Goal: Task Accomplishment & Management: Manage account settings

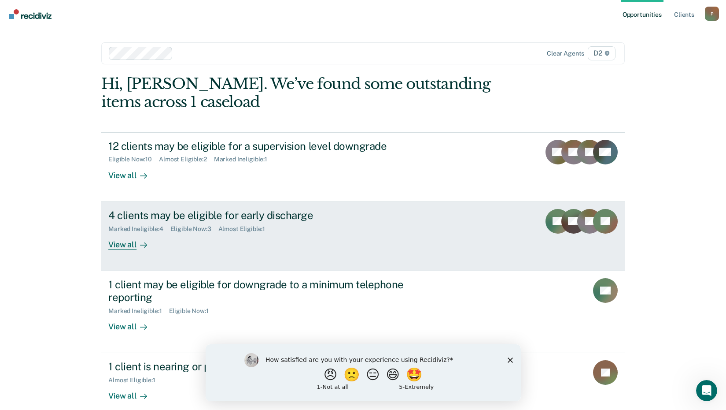
click at [375, 265] on link "4 clients may be eligible for early discharge Marked Ineligible : 4 Eligible No…" at bounding box center [363, 236] width 524 height 69
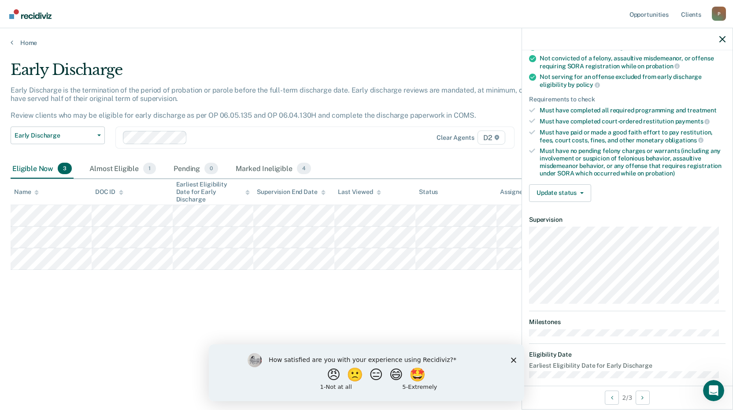
scroll to position [106, 0]
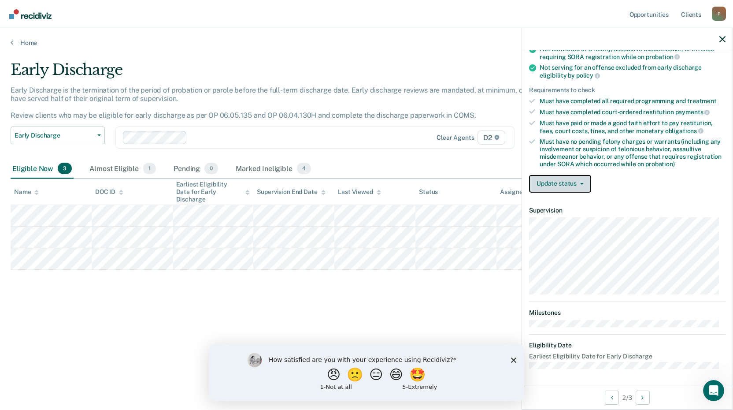
click at [574, 180] on button "Update status" at bounding box center [560, 184] width 62 height 18
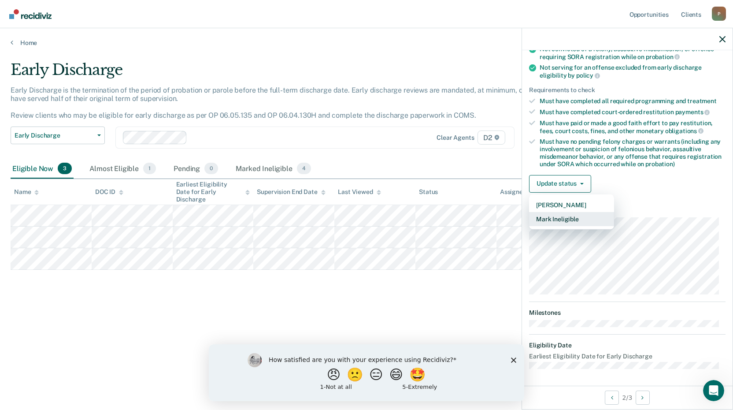
click at [563, 219] on button "Mark Ineligible" at bounding box center [571, 219] width 85 height 14
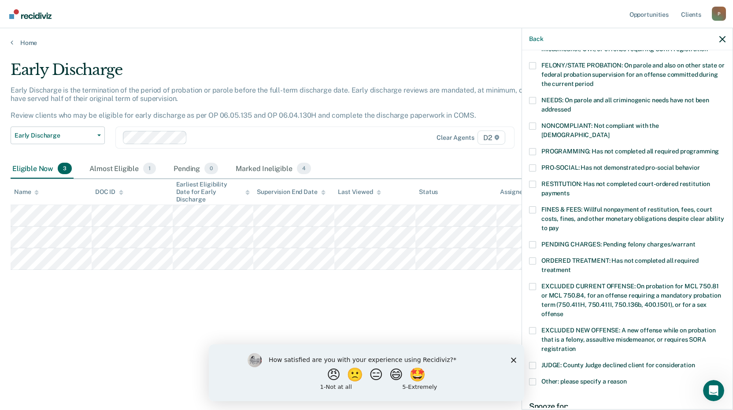
click at [533, 206] on span at bounding box center [532, 209] width 7 height 7
click at [559, 225] on input "FINES & FEES: Willful nonpayment of restitution, fees, court costs, fines, and …" at bounding box center [559, 225] width 0 height 0
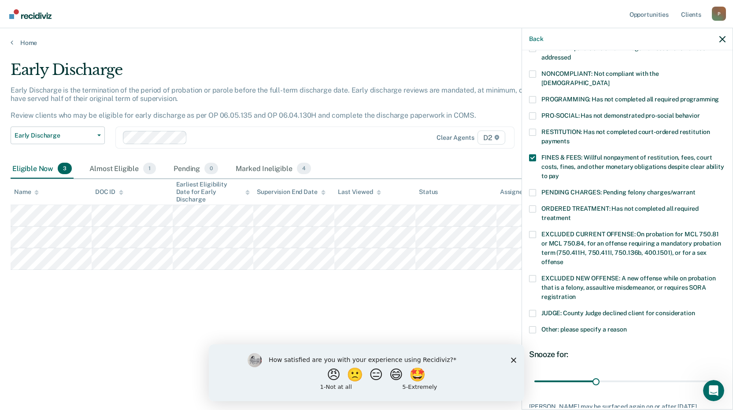
scroll to position [214, 0]
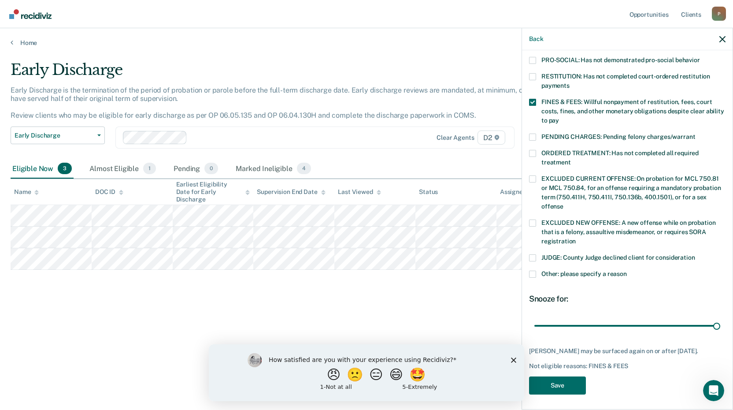
drag, startPoint x: 594, startPoint y: 315, endPoint x: 721, endPoint y: 311, distance: 126.9
type input "90"
click at [720, 318] on input "range" at bounding box center [627, 325] width 186 height 15
click at [545, 384] on button "Save" at bounding box center [557, 385] width 57 height 18
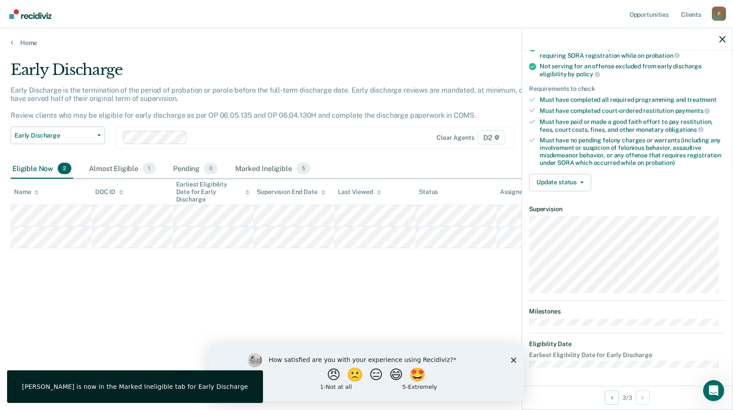
scroll to position [107, 0]
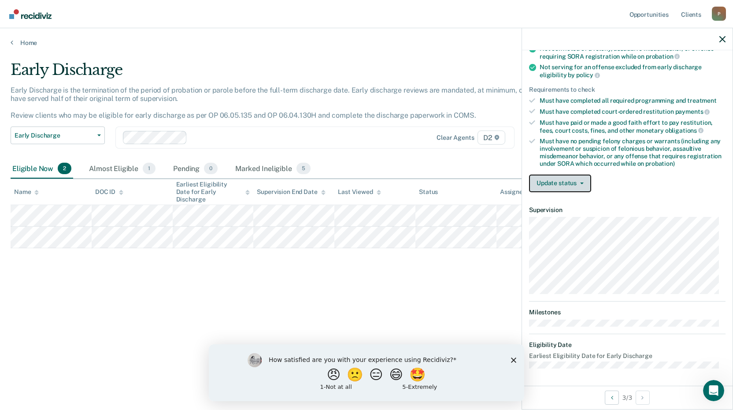
click at [578, 183] on button "Update status" at bounding box center [560, 183] width 62 height 18
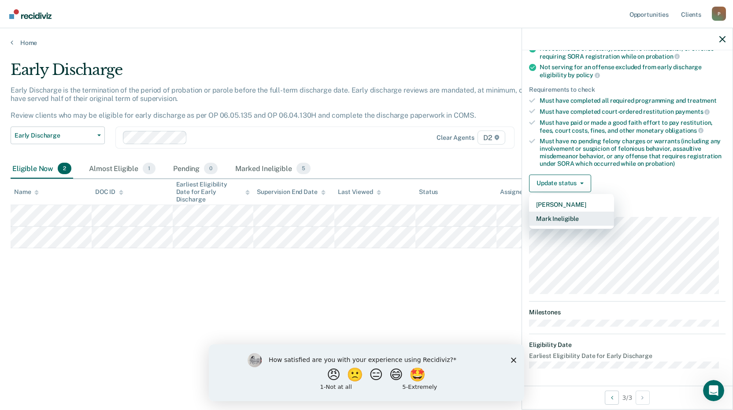
click at [573, 218] on button "Mark Ineligible" at bounding box center [571, 218] width 85 height 14
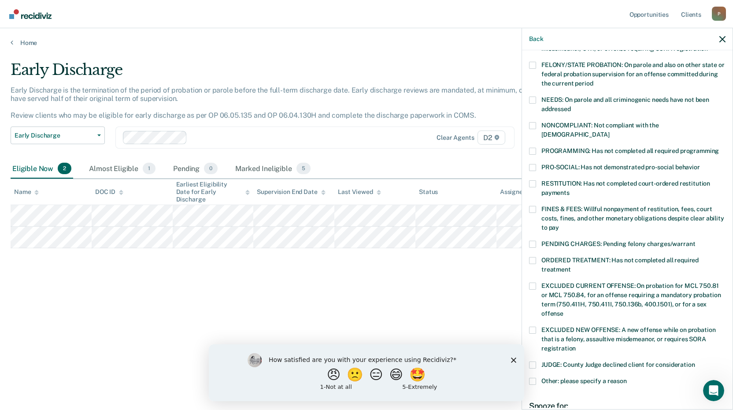
click at [565, 377] on span "Other: please specify a reason" at bounding box center [583, 380] width 85 height 7
click at [627, 378] on input "Other: please specify a reason" at bounding box center [627, 378] width 0 height 0
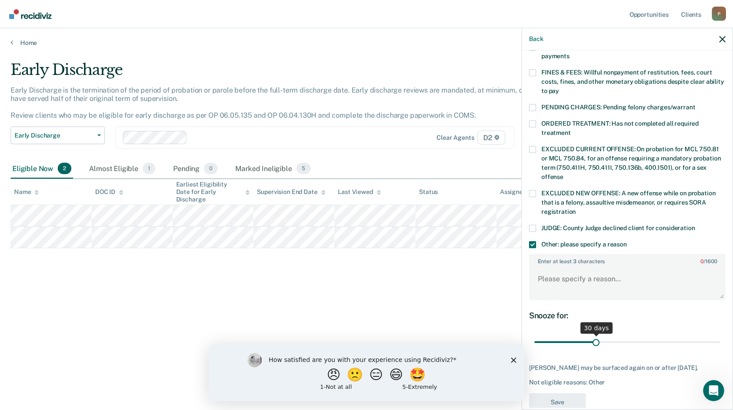
scroll to position [252, 0]
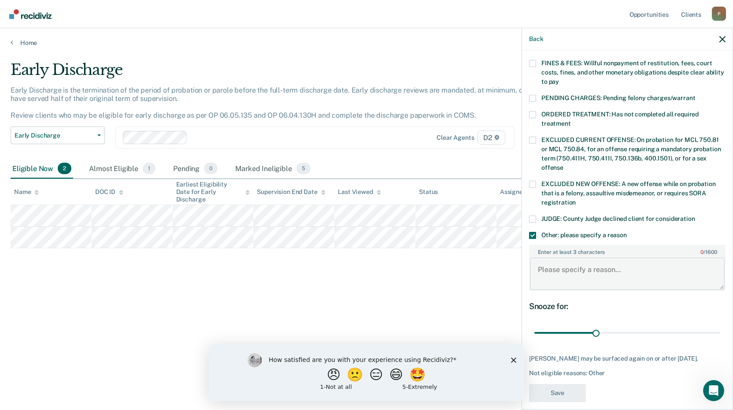
click at [571, 265] on textarea "Enter at least 3 characters 0 / 1600" at bounding box center [627, 273] width 195 height 33
type textarea "ICOTS Case"
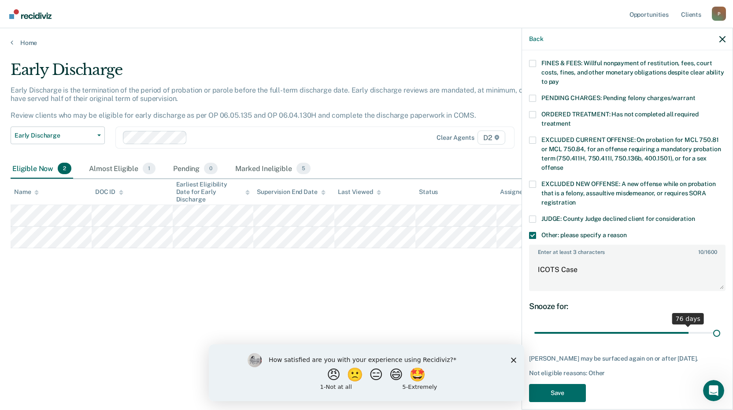
drag, startPoint x: 593, startPoint y: 325, endPoint x: 736, endPoint y: 330, distance: 142.8
type input "90"
click at [720, 330] on input "range" at bounding box center [627, 332] width 186 height 15
click at [556, 390] on button "Save" at bounding box center [557, 393] width 57 height 18
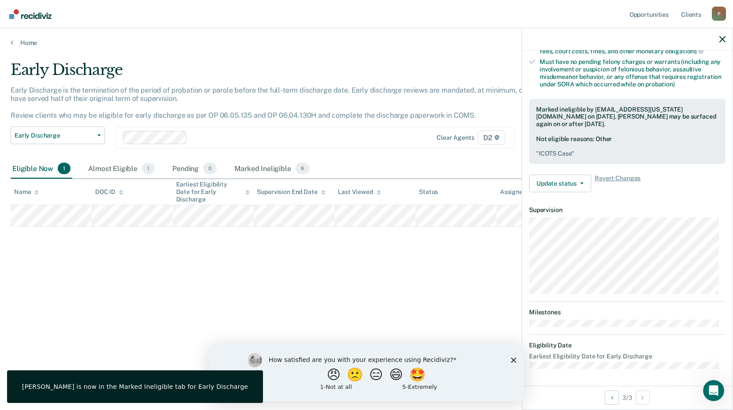
scroll to position [107, 0]
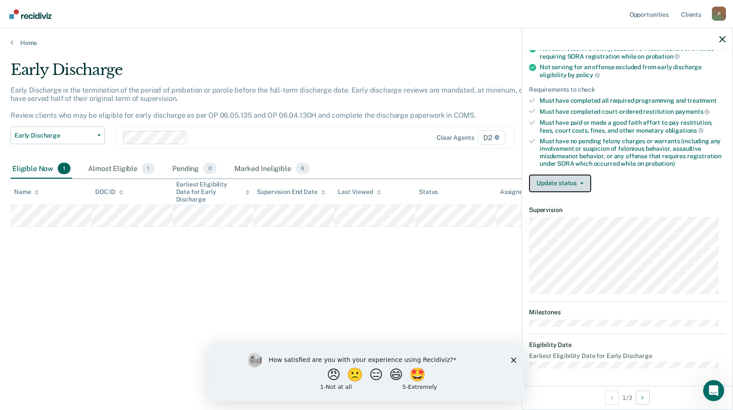
click at [559, 178] on button "Update status" at bounding box center [560, 183] width 62 height 18
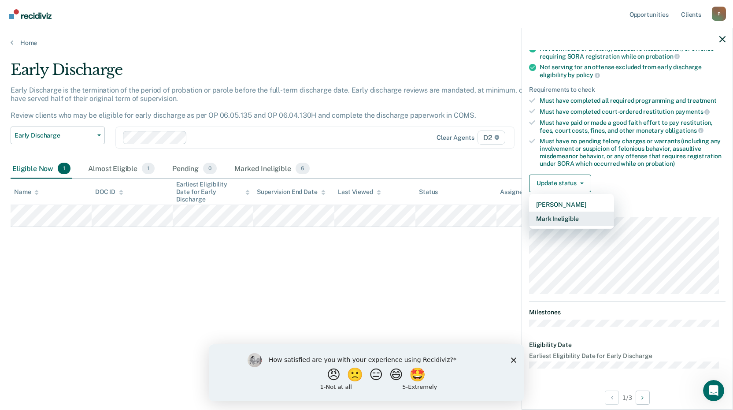
click at [563, 217] on button "Mark Ineligible" at bounding box center [571, 218] width 85 height 14
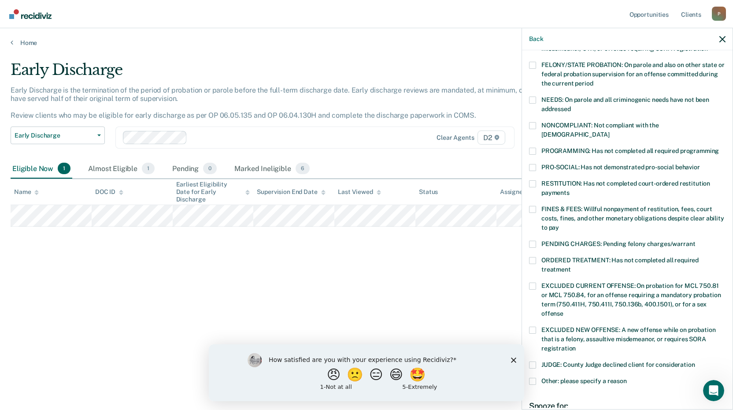
click at [533, 206] on span at bounding box center [532, 209] width 7 height 7
click at [559, 224] on input "FINES & FEES: Willful nonpayment of restitution, fees, court costs, fines, and …" at bounding box center [559, 224] width 0 height 0
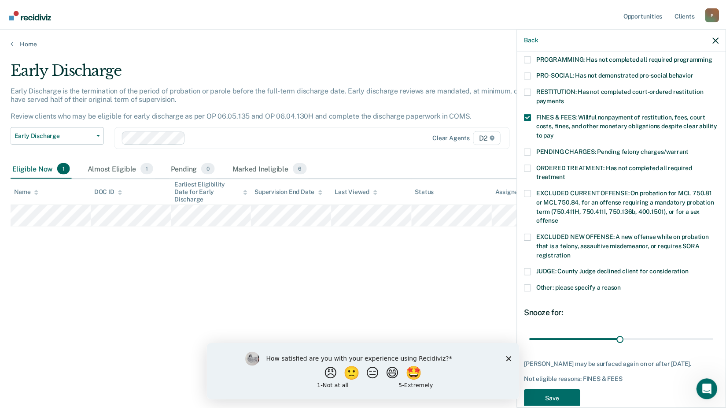
scroll to position [206, 0]
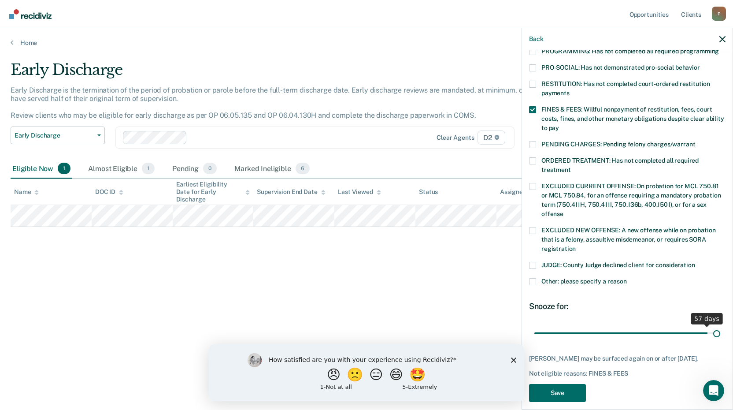
drag, startPoint x: 622, startPoint y: 326, endPoint x: 717, endPoint y: 326, distance: 94.7
type input "60"
click at [717, 326] on input "range" at bounding box center [627, 332] width 186 height 15
click at [553, 386] on button "Save" at bounding box center [557, 393] width 57 height 18
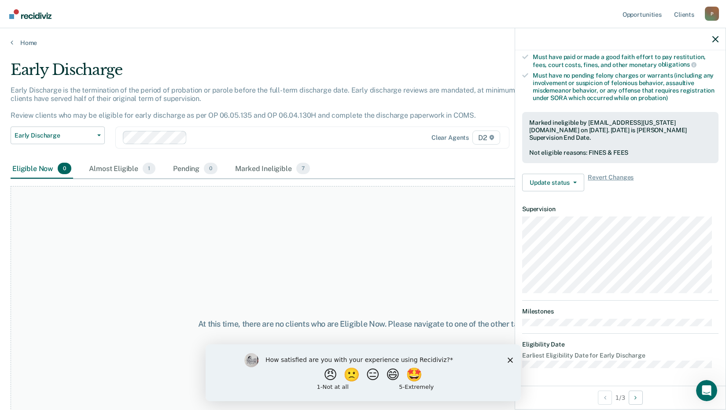
scroll to position [172, 0]
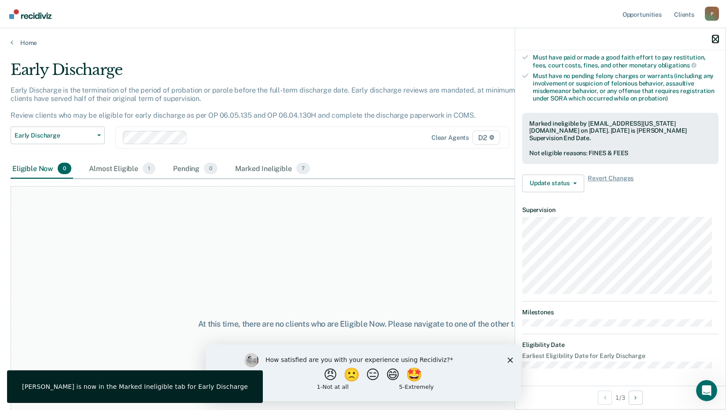
click at [715, 37] on icon "button" at bounding box center [716, 39] width 6 height 6
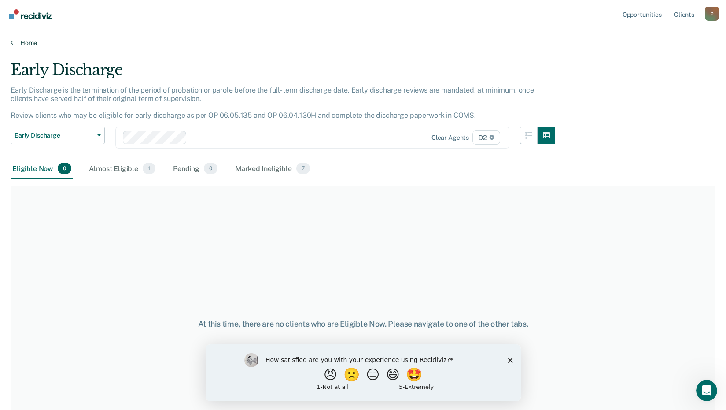
click at [30, 40] on link "Home" at bounding box center [363, 43] width 705 height 8
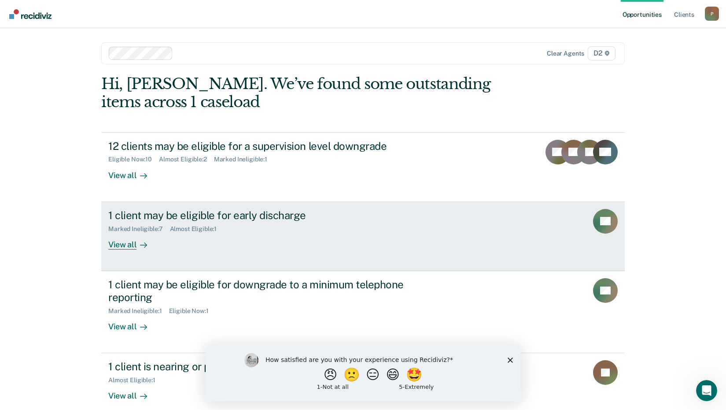
click at [172, 229] on div "Almost Eligible : 1" at bounding box center [197, 228] width 54 height 7
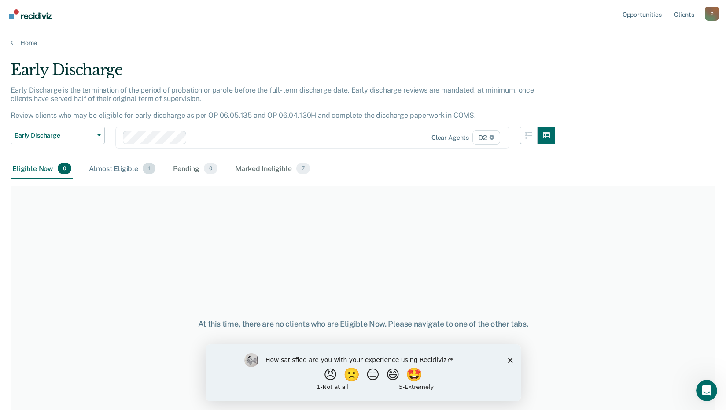
click at [119, 167] on div "Almost Eligible 1" at bounding box center [122, 168] width 70 height 19
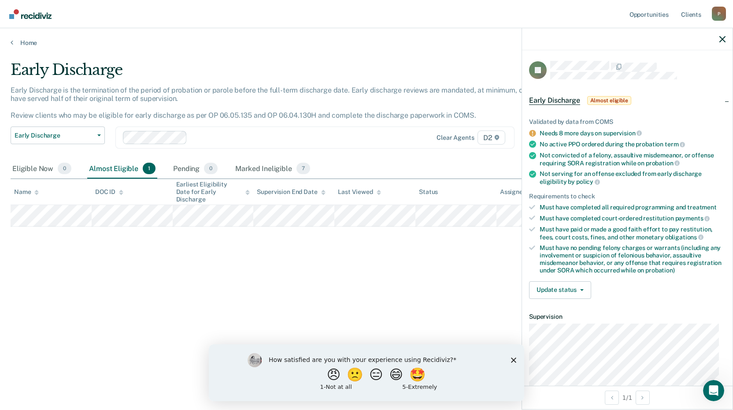
click at [448, 297] on div "Early Discharge Early Discharge is the termination of the period of probation o…" at bounding box center [367, 202] width 712 height 283
click at [128, 242] on div "Early Discharge Early Discharge is the termination of the period of probation o…" at bounding box center [367, 202] width 712 height 283
click at [89, 151] on div "Early Discharge Classification Review Early Discharge Minimum Telephone Reporti…" at bounding box center [58, 142] width 94 height 33
click at [721, 43] on div at bounding box center [627, 39] width 211 height 22
click at [724, 35] on div at bounding box center [627, 39] width 211 height 22
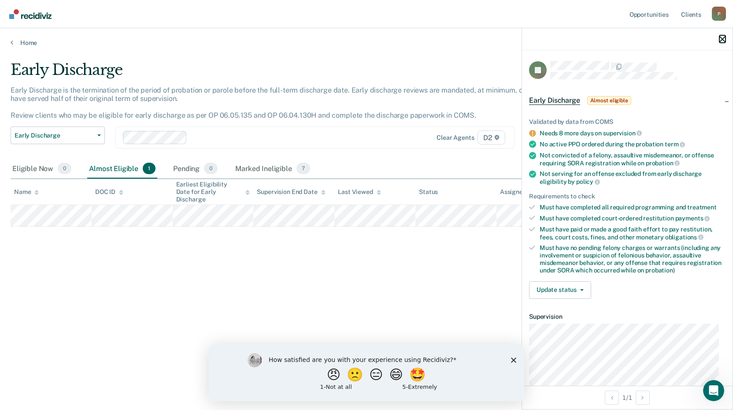
click at [723, 37] on icon "button" at bounding box center [722, 39] width 6 height 6
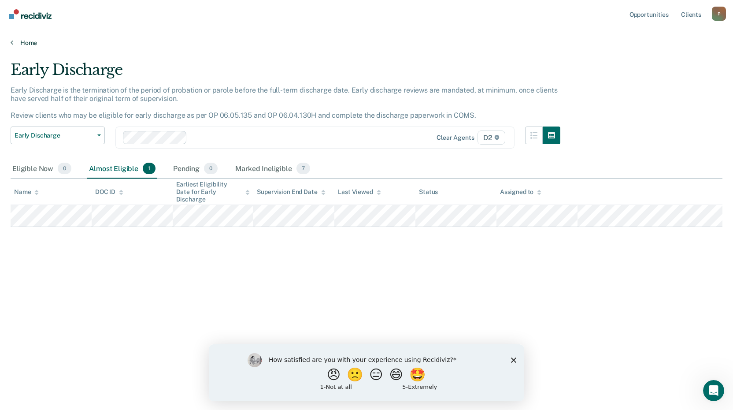
click at [22, 40] on link "Home" at bounding box center [367, 43] width 712 height 8
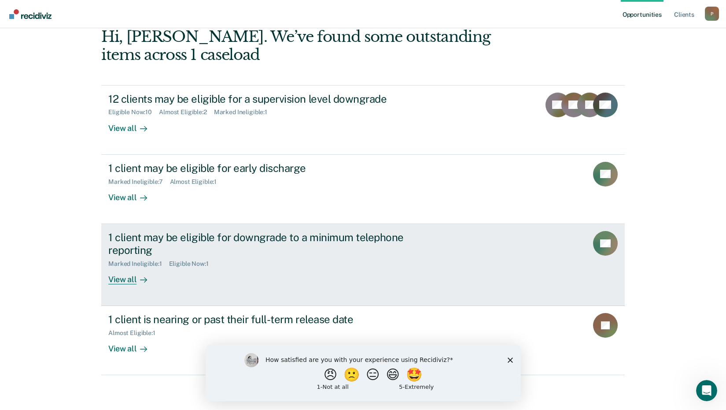
scroll to position [48, 0]
click at [196, 261] on div "Eligible Now : 1" at bounding box center [192, 262] width 47 height 7
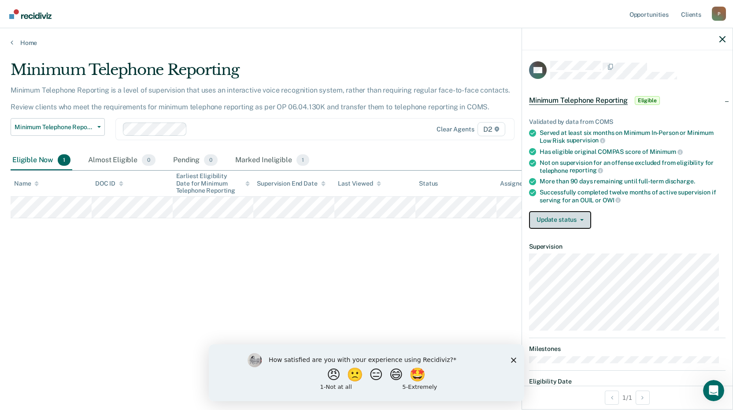
click at [554, 220] on button "Update status" at bounding box center [560, 220] width 62 height 18
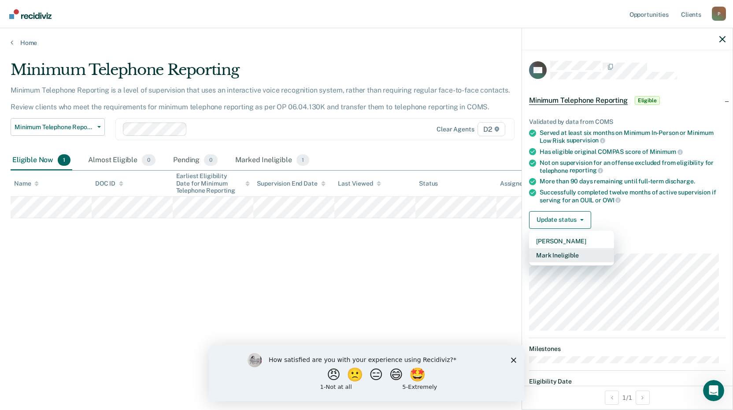
click at [558, 250] on button "Mark Ineligible" at bounding box center [571, 255] width 85 height 14
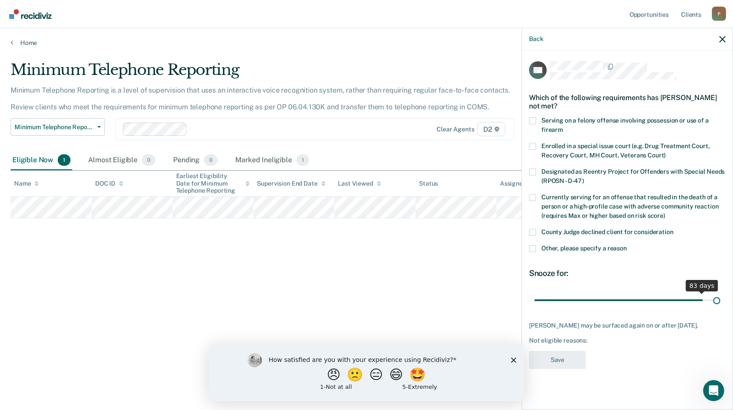
drag, startPoint x: 596, startPoint y: 295, endPoint x: 736, endPoint y: 277, distance: 141.7
type input "90"
click at [720, 292] on input "range" at bounding box center [627, 299] width 186 height 15
click at [534, 232] on span at bounding box center [532, 232] width 7 height 7
click at [674, 229] on input "County Judge declined client for consideration" at bounding box center [674, 229] width 0 height 0
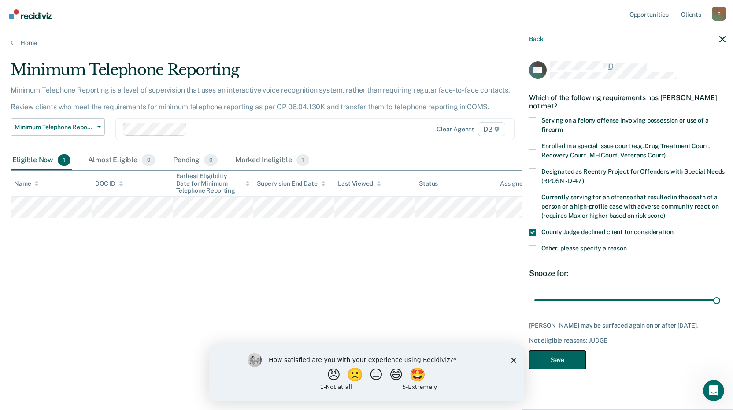
click at [552, 360] on button "Save" at bounding box center [557, 360] width 57 height 18
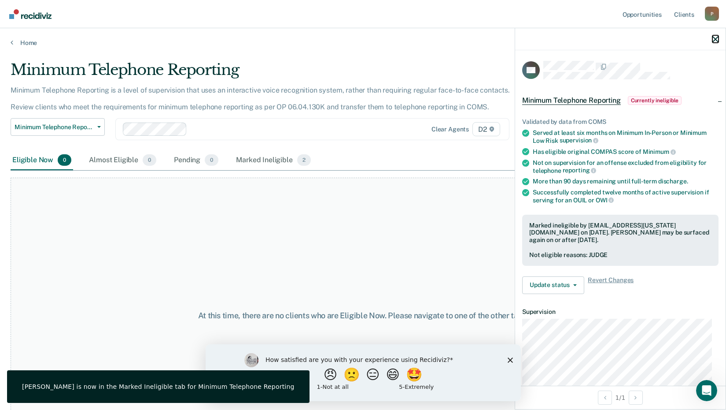
click at [716, 41] on icon "button" at bounding box center [716, 39] width 6 height 6
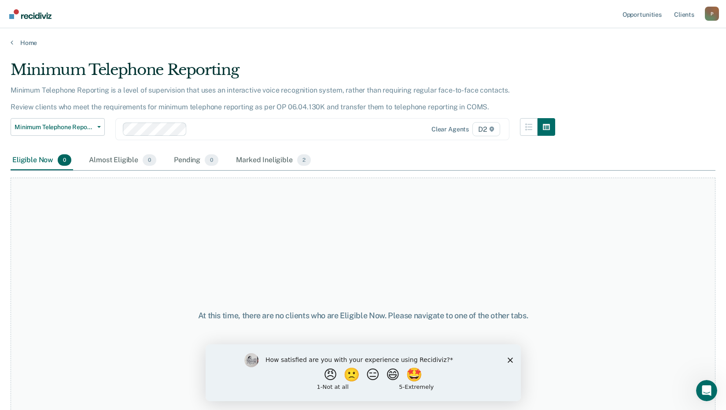
click at [31, 47] on main "Minimum Telephone Reporting Minimum Telephone Reporting is a level of supervisi…" at bounding box center [363, 227] width 726 height 360
click at [31, 42] on link "Home" at bounding box center [363, 43] width 705 height 8
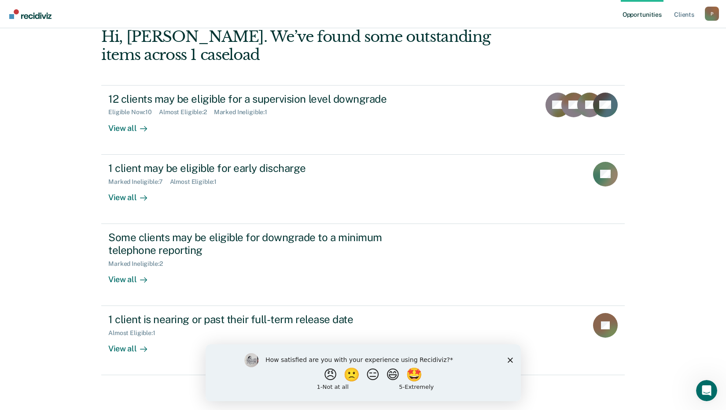
scroll to position [48, 0]
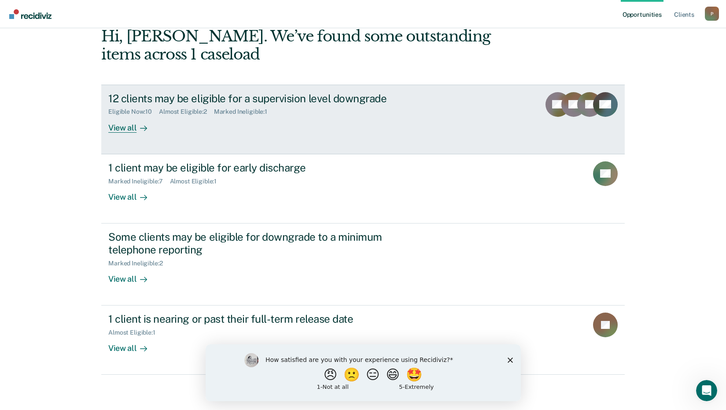
click at [243, 105] on div "Eligible Now : 10 Almost Eligible : 2 Marked Ineligible : 1" at bounding box center [262, 109] width 309 height 11
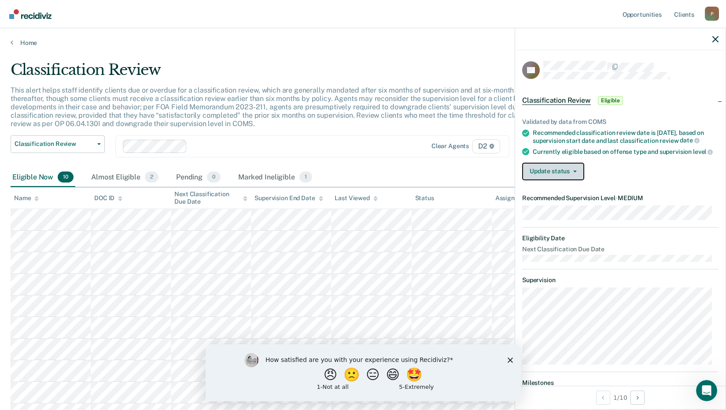
click at [552, 180] on button "Update status" at bounding box center [553, 172] width 62 height 18
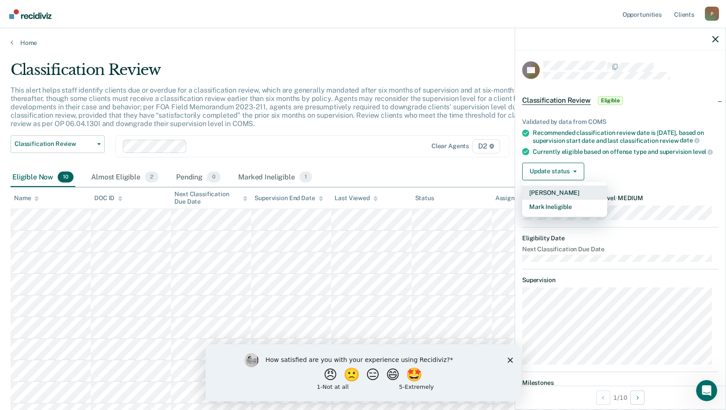
click at [574, 200] on button "[PERSON_NAME]" at bounding box center [564, 192] width 85 height 14
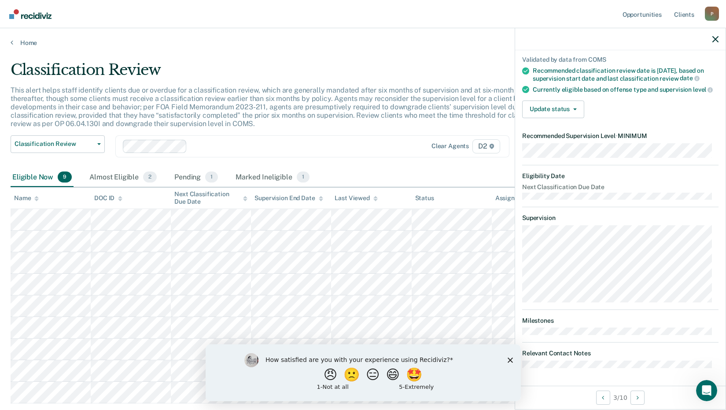
scroll to position [87, 0]
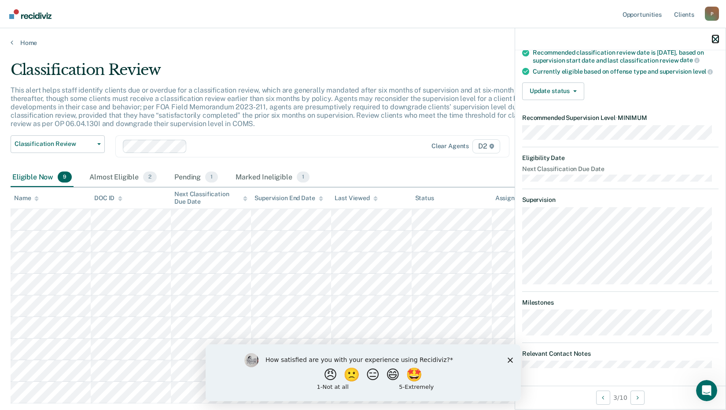
click at [713, 40] on icon "button" at bounding box center [716, 39] width 6 height 6
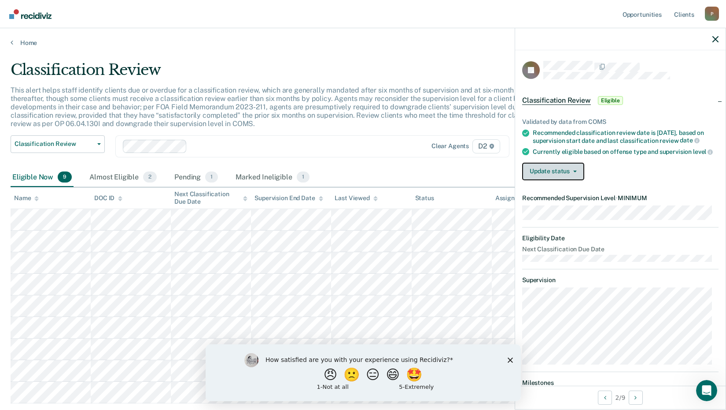
click at [548, 174] on button "Update status" at bounding box center [553, 172] width 62 height 18
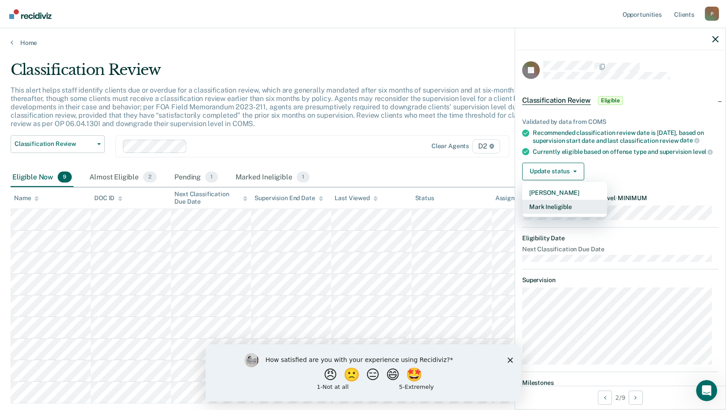
click at [548, 214] on button "Mark Ineligible" at bounding box center [564, 207] width 85 height 14
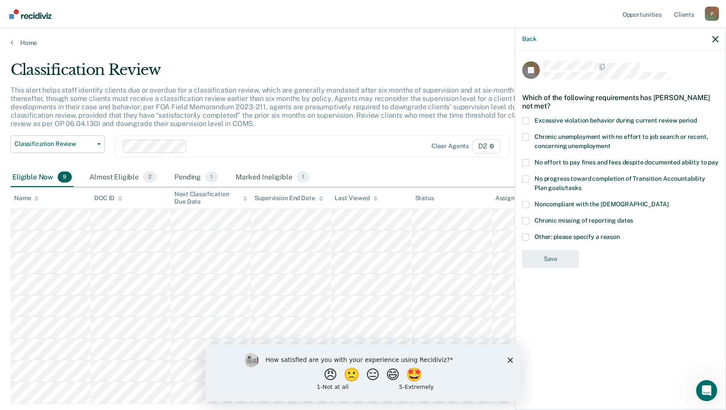
click at [525, 234] on span at bounding box center [525, 236] width 7 height 7
click at [620, 233] on input "Other: please specify a reason" at bounding box center [620, 233] width 0 height 0
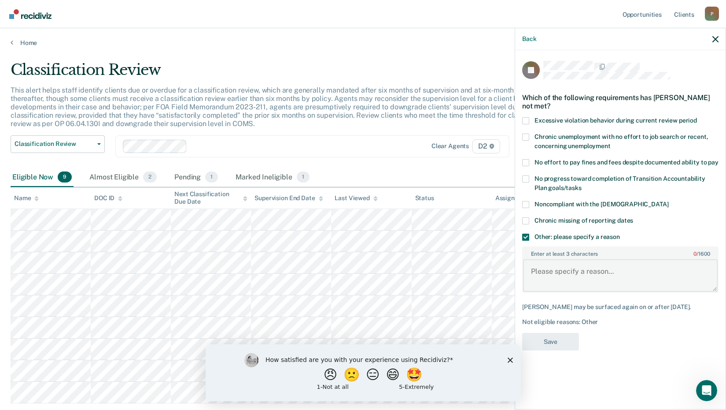
click at [545, 279] on textarea "Enter at least 3 characters 0 / 1600" at bounding box center [620, 275] width 195 height 33
click at [506, 278] on body "Looks like you’re using Internet Explorer 11. For faster loading and a better e…" at bounding box center [363, 205] width 726 height 410
type textarea "ECRP Participant."
click at [555, 343] on button "Save" at bounding box center [550, 342] width 57 height 18
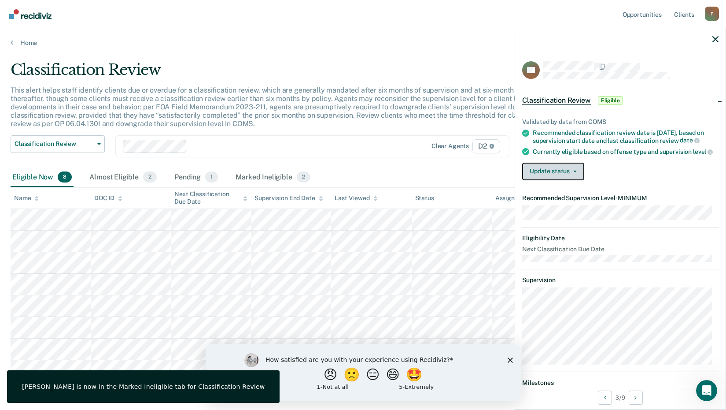
click at [559, 176] on button "Update status" at bounding box center [553, 172] width 62 height 18
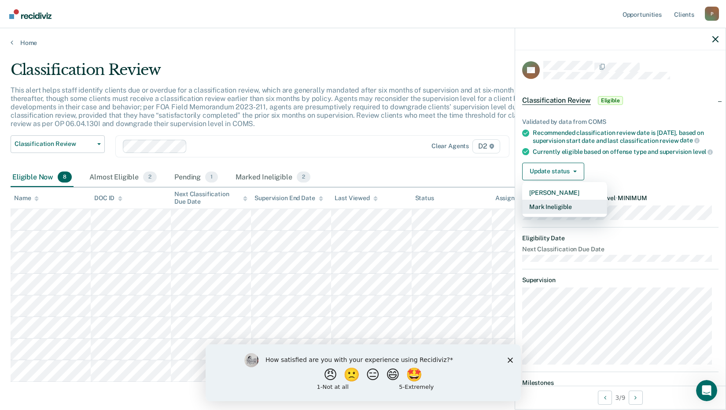
click at [548, 210] on button "Mark Ineligible" at bounding box center [564, 207] width 85 height 14
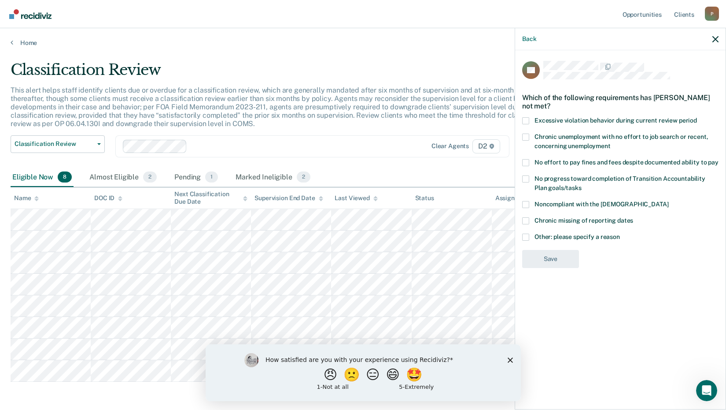
click at [543, 235] on span "Other: please specify a reason" at bounding box center [577, 236] width 85 height 7
click at [620, 233] on input "Other: please specify a reason" at bounding box center [620, 233] width 0 height 0
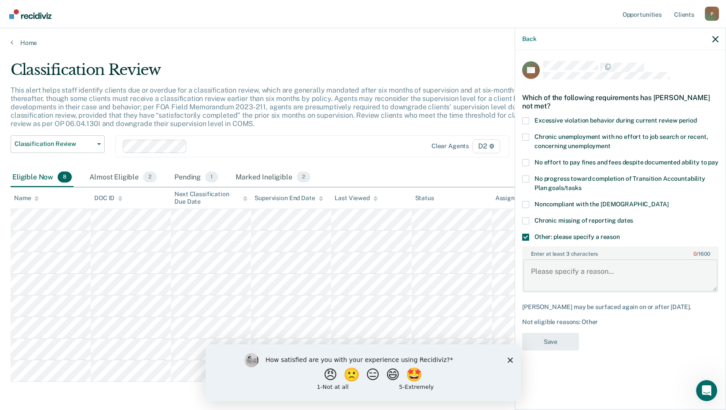
click at [542, 267] on textarea "Enter at least 3 characters 0 / 1600" at bounding box center [620, 275] width 195 height 33
paste textarea "ECRP Participant."
type textarea "ECRP Participant."
click at [562, 341] on button "Save" at bounding box center [550, 342] width 57 height 18
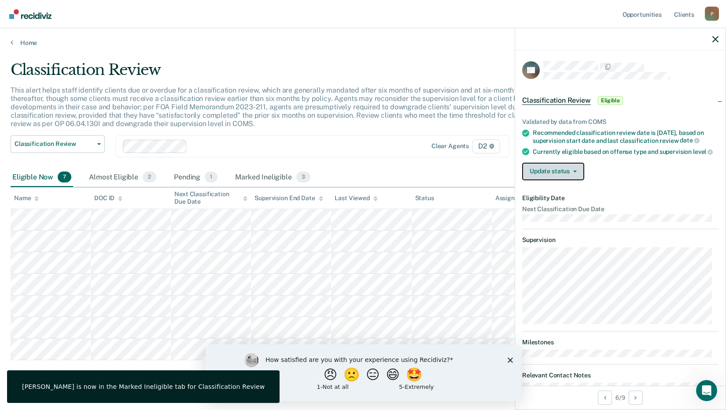
click at [546, 180] on button "Update status" at bounding box center [553, 172] width 62 height 18
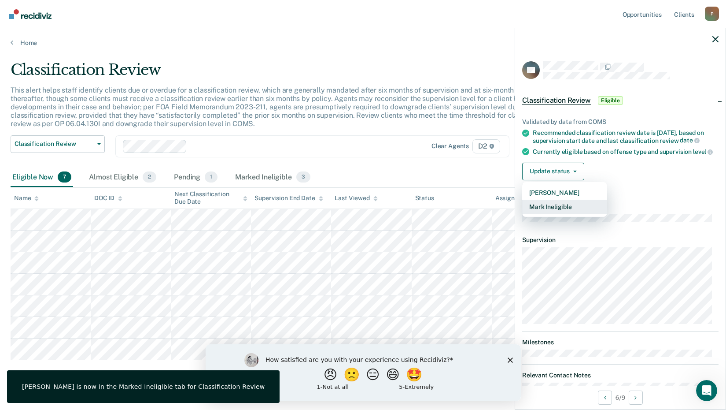
click at [545, 210] on button "Mark Ineligible" at bounding box center [564, 207] width 85 height 14
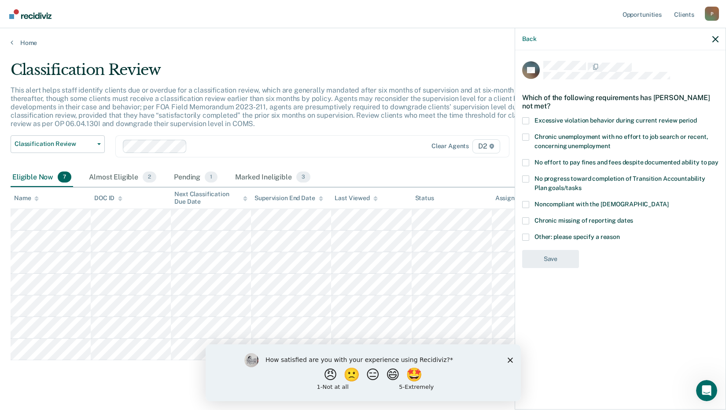
click at [555, 234] on span "Other: please specify a reason" at bounding box center [577, 236] width 85 height 7
click at [620, 233] on input "Other: please specify a reason" at bounding box center [620, 233] width 0 height 0
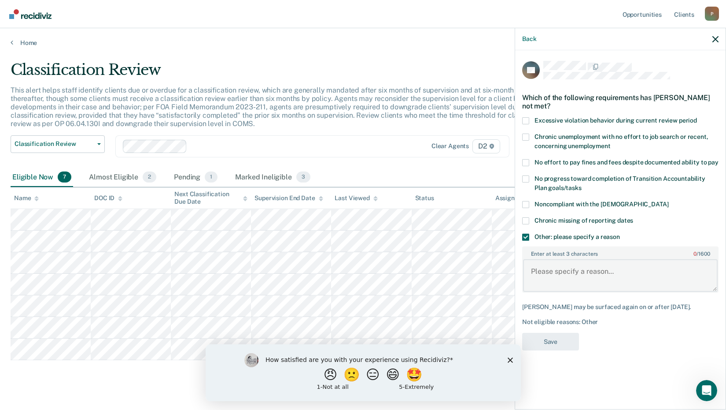
click at [548, 277] on textarea "Enter at least 3 characters 0 / 1600" at bounding box center [620, 275] width 195 height 33
paste textarea "ECRP Participant."
type textarea "ECRP Participant."
click at [564, 341] on button "Save" at bounding box center [550, 342] width 57 height 18
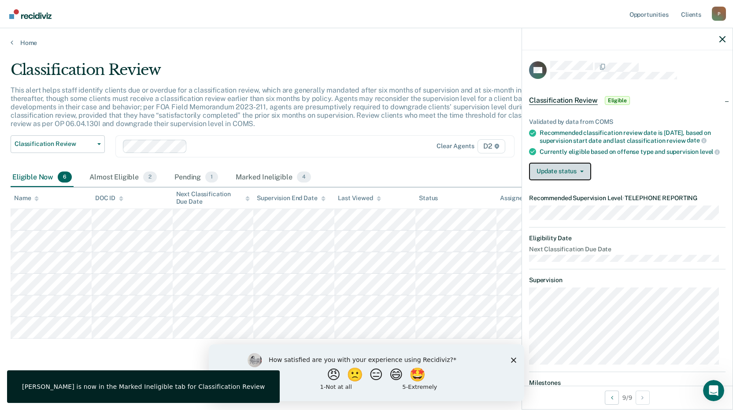
click at [563, 180] on button "Update status" at bounding box center [560, 172] width 62 height 18
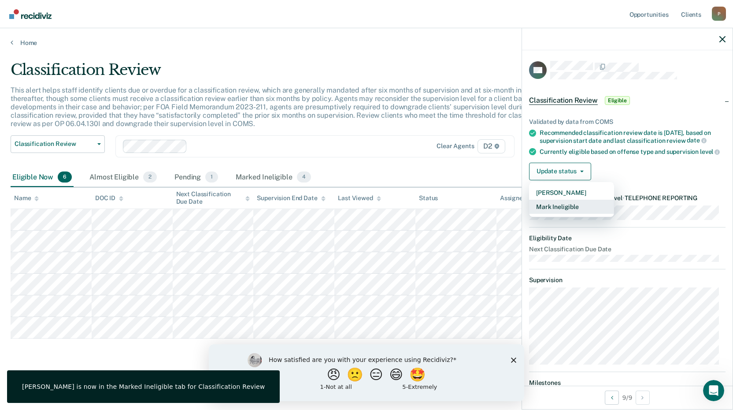
click at [557, 214] on button "Mark Ineligible" at bounding box center [571, 207] width 85 height 14
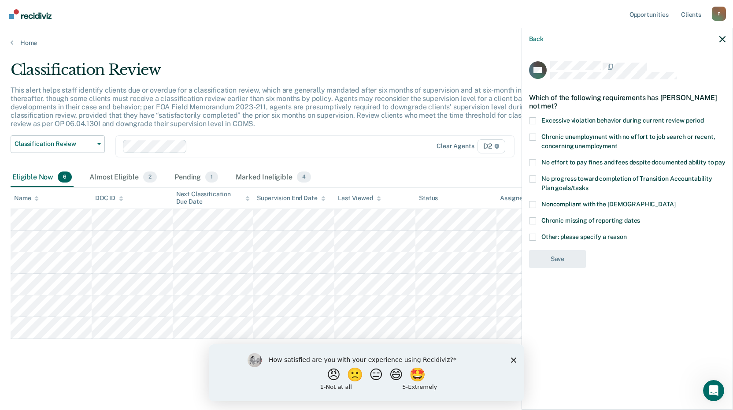
click at [558, 234] on span "Other: please specify a reason" at bounding box center [583, 236] width 85 height 7
click at [627, 233] on input "Other: please specify a reason" at bounding box center [627, 233] width 0 height 0
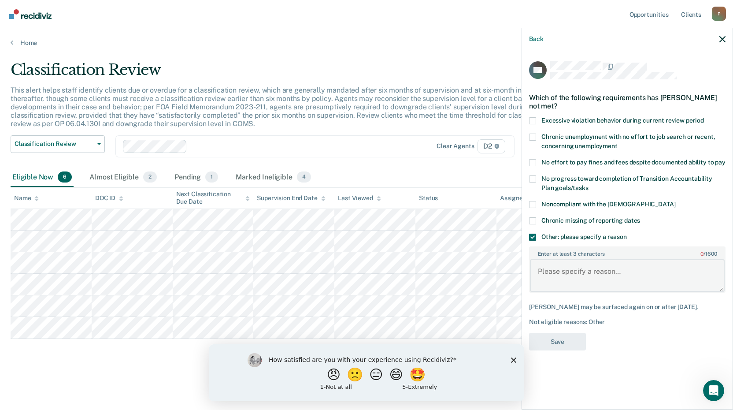
click at [553, 266] on textarea "Enter at least 3 characters 0 / 1600" at bounding box center [627, 275] width 195 height 33
paste textarea "ECRP Participant."
type textarea "ECRP Participant."
click at [561, 341] on button "Save" at bounding box center [557, 342] width 57 height 18
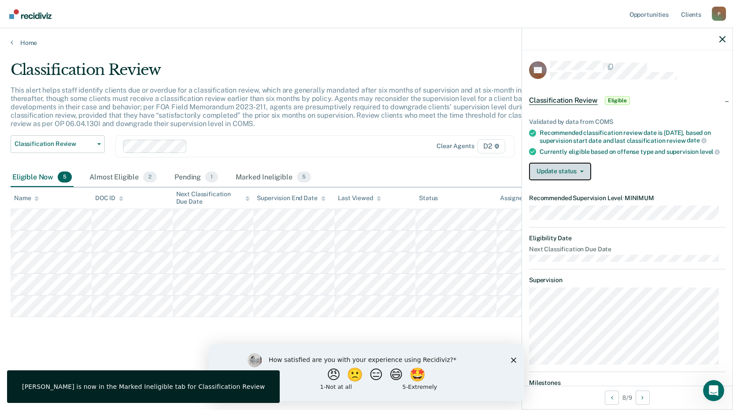
click at [555, 176] on button "Update status" at bounding box center [560, 172] width 62 height 18
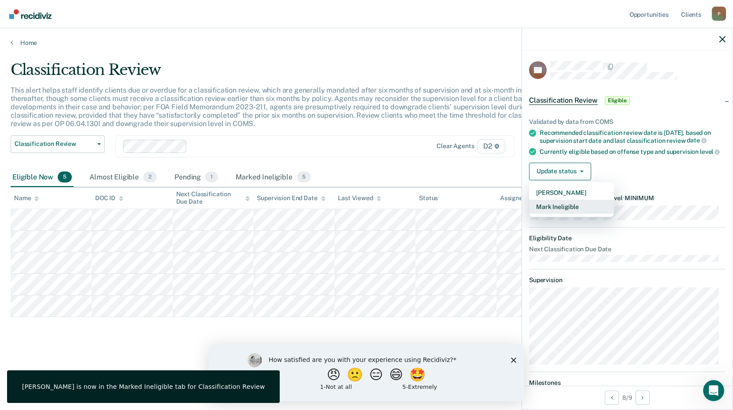
click at [557, 211] on button "Mark Ineligible" at bounding box center [571, 207] width 85 height 14
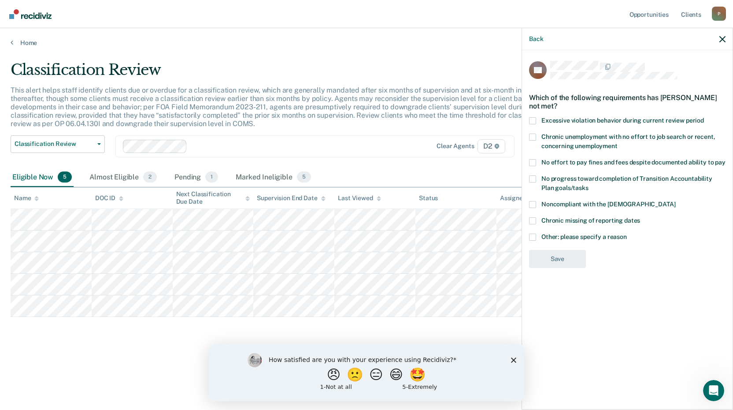
click at [542, 235] on span "Other: please specify a reason" at bounding box center [583, 236] width 85 height 7
click at [627, 233] on input "Other: please specify a reason" at bounding box center [627, 233] width 0 height 0
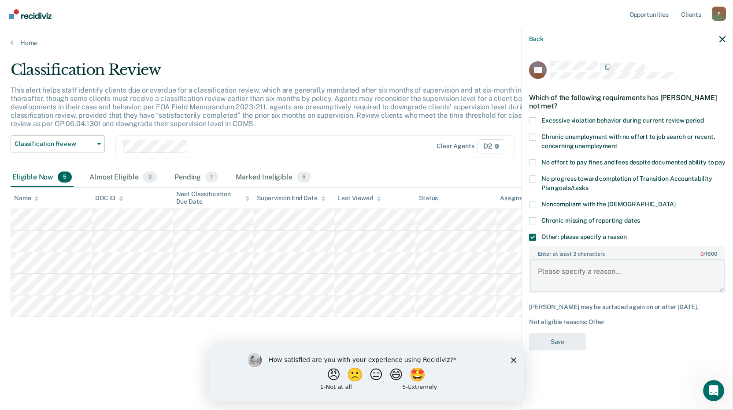
click at [552, 267] on textarea "Enter at least 3 characters 0 / 1600" at bounding box center [627, 275] width 195 height 33
paste textarea "ECRP Participant."
type textarea "ECRP Participant."
click at [571, 338] on button "Save" at bounding box center [557, 342] width 57 height 18
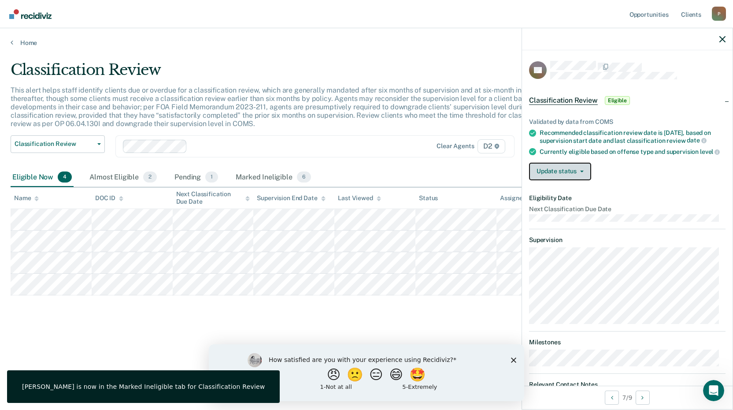
click at [553, 170] on button "Update status" at bounding box center [560, 172] width 62 height 18
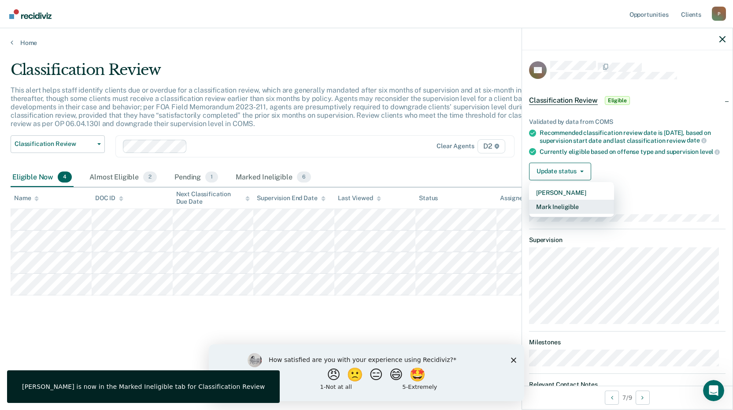
click at [555, 214] on button "Mark Ineligible" at bounding box center [571, 207] width 85 height 14
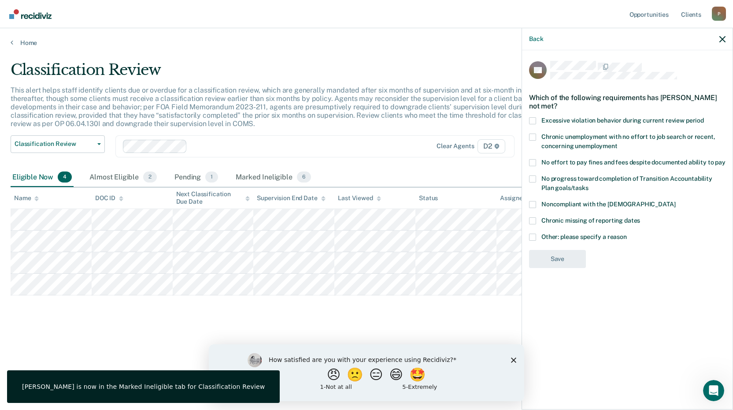
click at [549, 233] on span "Other: please specify a reason" at bounding box center [583, 236] width 85 height 7
click at [627, 233] on input "Other: please specify a reason" at bounding box center [627, 233] width 0 height 0
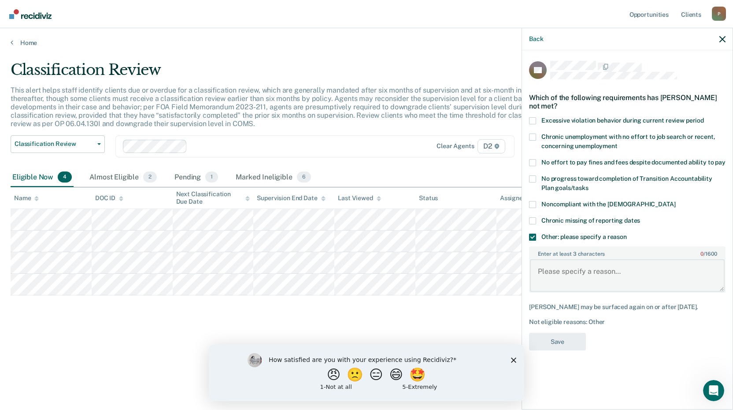
click at [555, 263] on textarea "Enter at least 3 characters 0 / 1600" at bounding box center [627, 275] width 195 height 33
paste textarea "ECRP Participant."
type textarea "ECRP Participant."
click at [559, 341] on button "Save" at bounding box center [557, 342] width 57 height 18
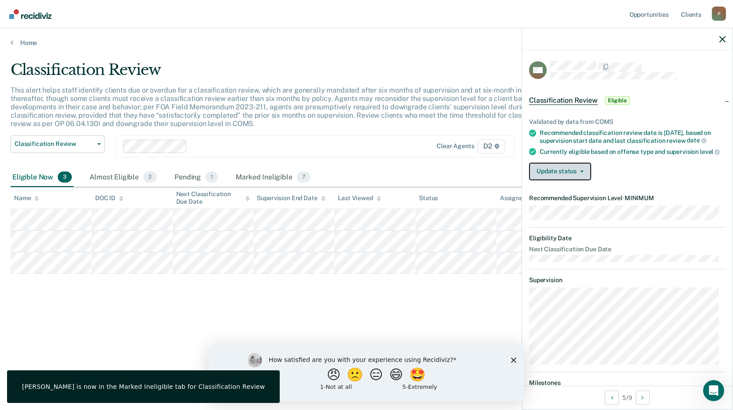
click at [543, 175] on button "Update status" at bounding box center [560, 172] width 62 height 18
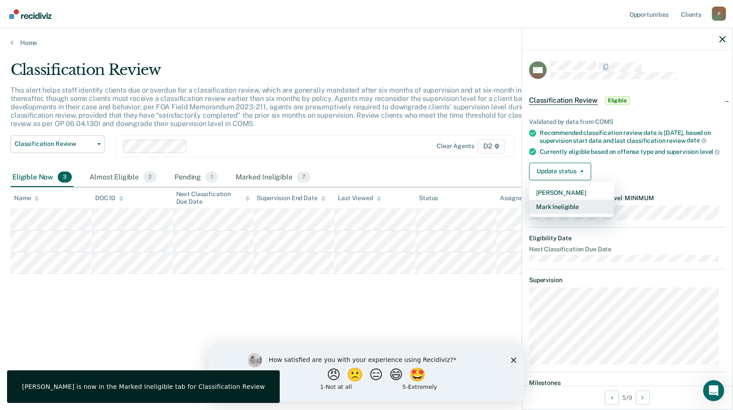
click at [561, 214] on button "Mark Ineligible" at bounding box center [571, 207] width 85 height 14
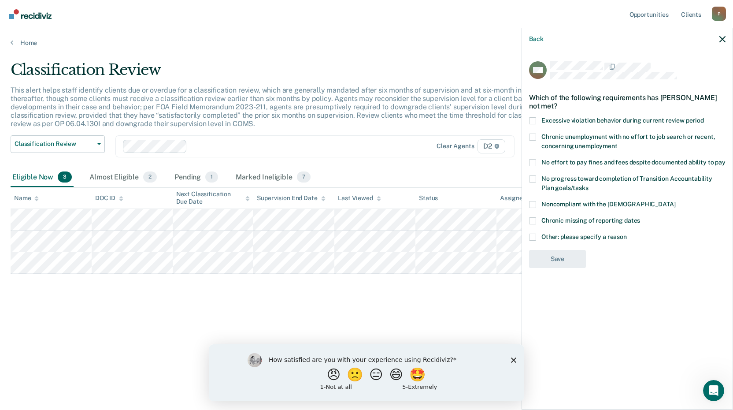
click at [549, 237] on span "Other: please specify a reason" at bounding box center [583, 236] width 85 height 7
click at [627, 233] on input "Other: please specify a reason" at bounding box center [627, 233] width 0 height 0
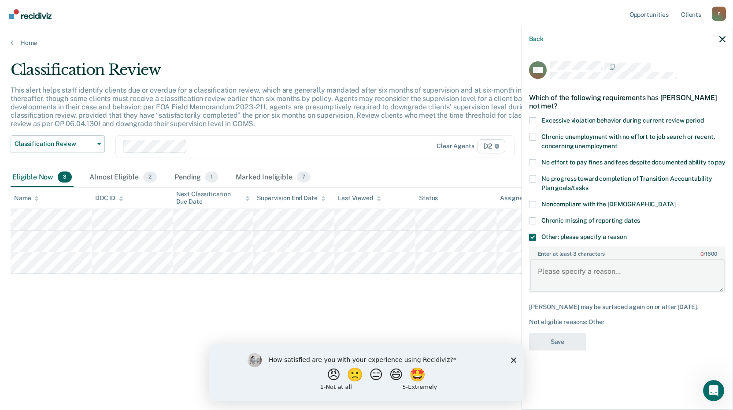
click at [554, 267] on textarea "Enter at least 3 characters 0 / 1600" at bounding box center [627, 275] width 195 height 33
paste textarea "ECRP Participant."
type textarea "ECRP Participant."
click at [565, 341] on button "Save" at bounding box center [557, 342] width 57 height 18
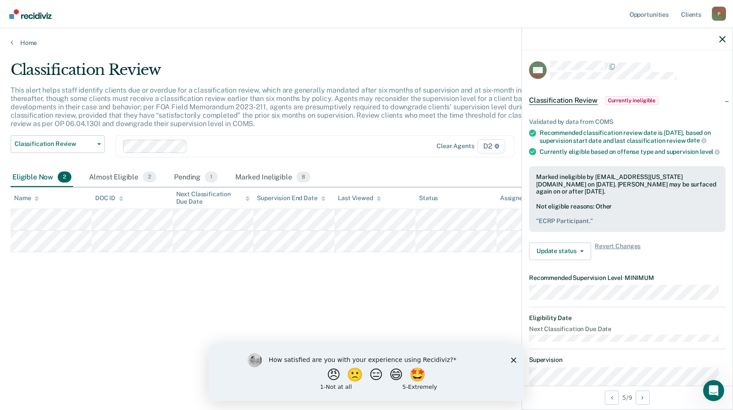
click at [716, 40] on div at bounding box center [627, 39] width 211 height 22
click at [720, 39] on icon "button" at bounding box center [722, 39] width 6 height 6
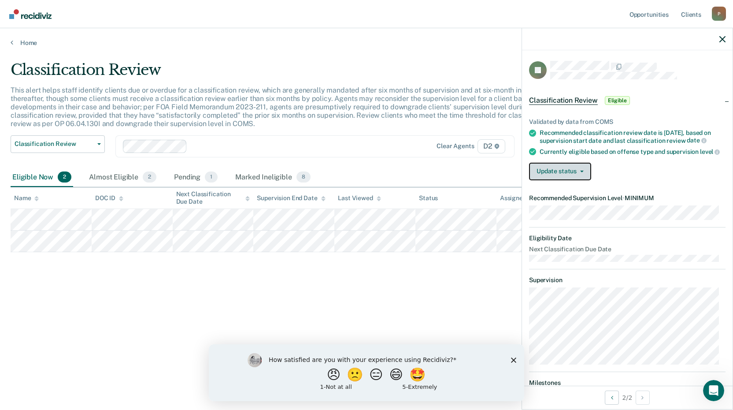
click at [559, 174] on button "Update status" at bounding box center [560, 172] width 62 height 18
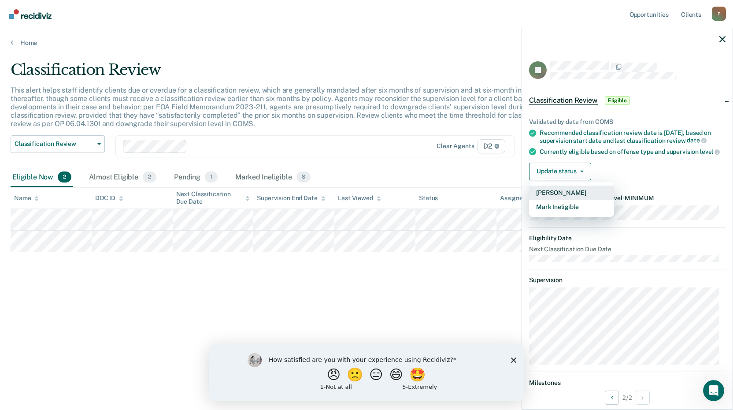
click at [567, 200] on button "[PERSON_NAME]" at bounding box center [571, 192] width 85 height 14
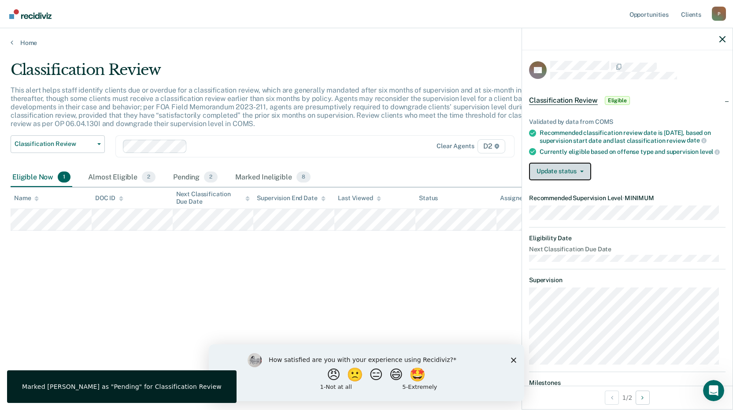
click at [538, 180] on button "Update status" at bounding box center [560, 172] width 62 height 18
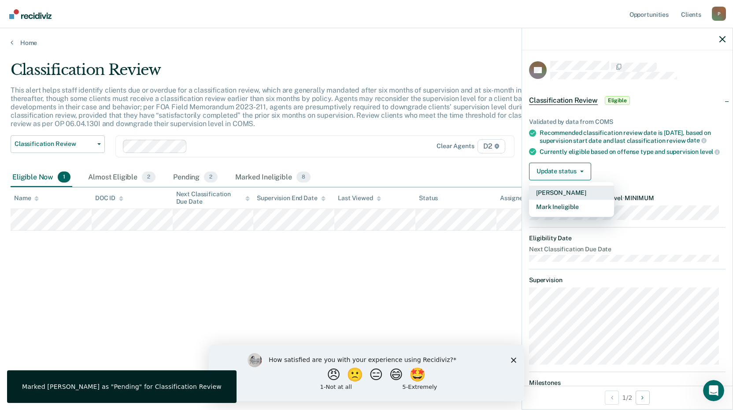
click at [551, 200] on button "[PERSON_NAME]" at bounding box center [571, 192] width 85 height 14
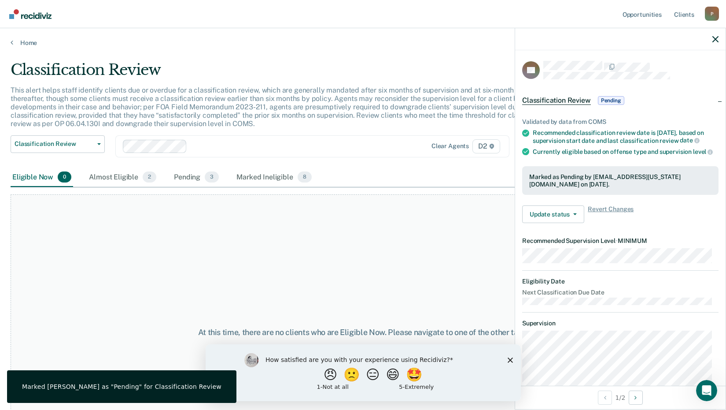
click at [313, 283] on div "At this time, there are no clients who are Eligible Now. Please navigate to one…" at bounding box center [363, 332] width 705 height 276
click at [718, 38] on icon "button" at bounding box center [716, 39] width 6 height 6
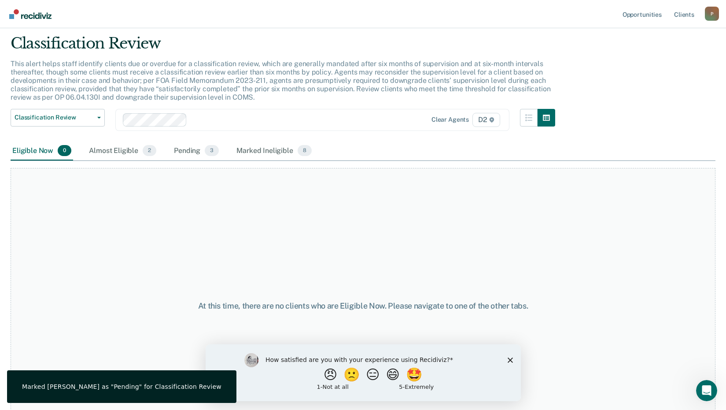
scroll to position [0, 0]
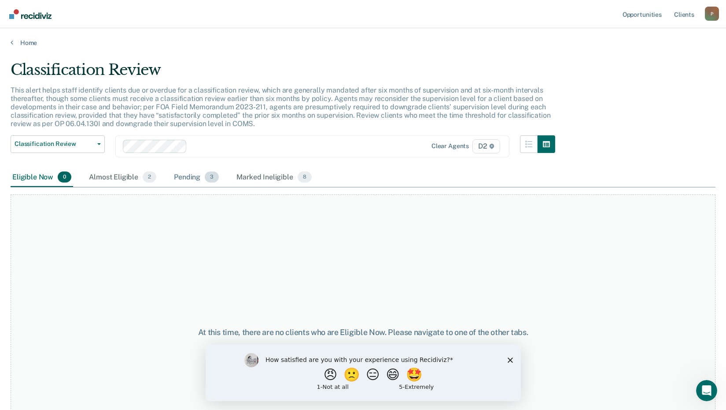
click at [185, 180] on div "Pending 3" at bounding box center [196, 177] width 48 height 19
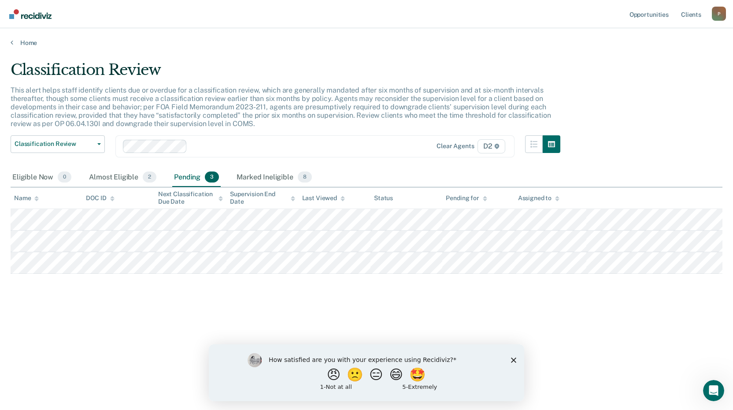
click at [33, 50] on main "Classification Review This alert helps staff identify clients due or overdue fo…" at bounding box center [366, 227] width 733 height 360
click at [33, 48] on main "Classification Review This alert helps staff identify clients due or overdue fo…" at bounding box center [366, 227] width 733 height 360
click at [33, 44] on link "Home" at bounding box center [367, 43] width 712 height 8
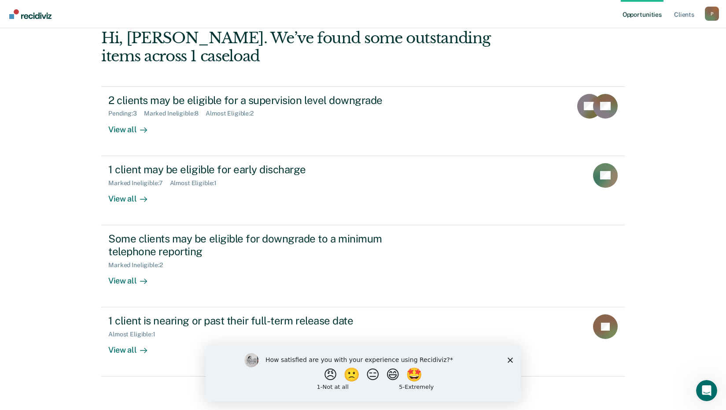
scroll to position [48, 0]
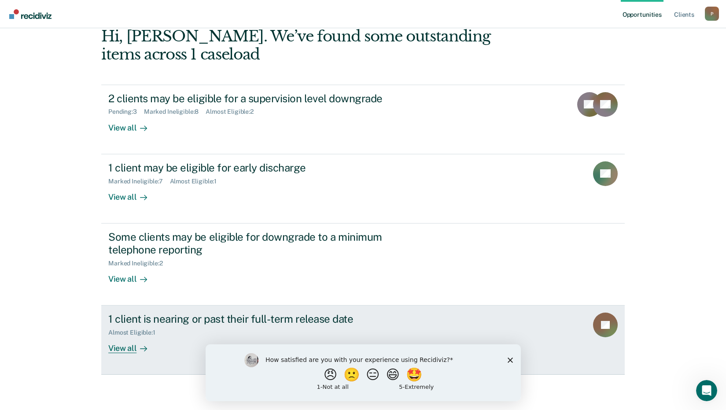
click at [379, 314] on div "1 client is nearing or past their full-term release date" at bounding box center [262, 318] width 309 height 13
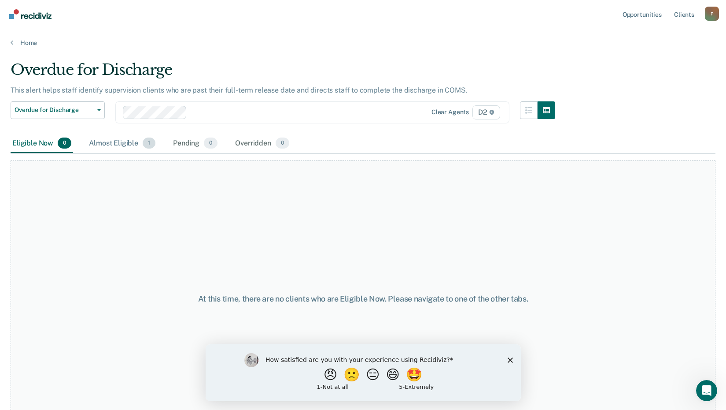
click at [116, 143] on div "Almost Eligible 1" at bounding box center [122, 143] width 70 height 19
